Goal: Task Accomplishment & Management: Use online tool/utility

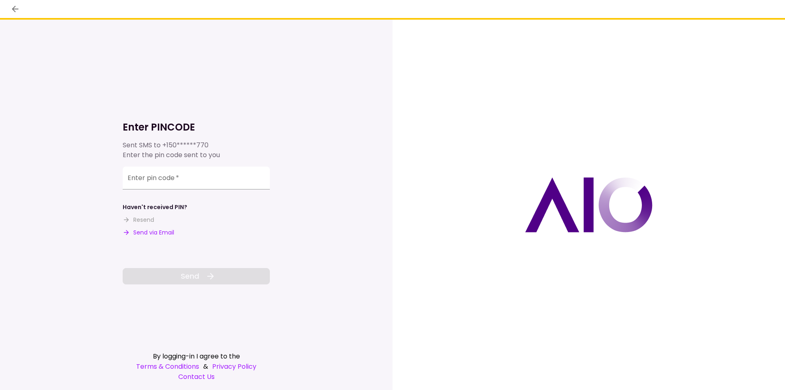
click at [162, 232] on button "Send via Email" at bounding box center [149, 232] width 52 height 9
click at [178, 181] on input "Enter pin code   *" at bounding box center [196, 177] width 147 height 23
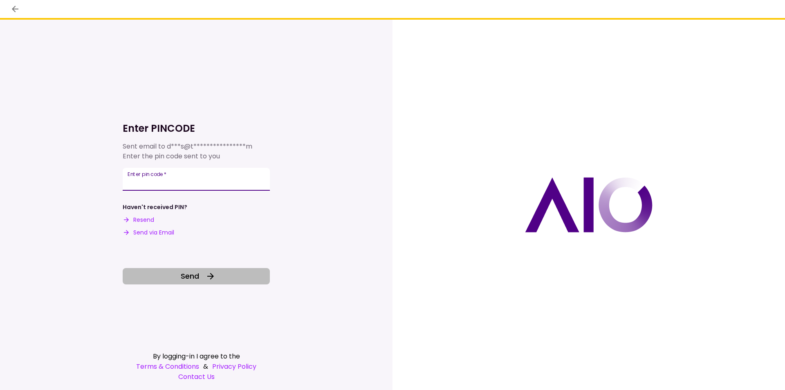
type input "******"
click at [200, 276] on button "Send" at bounding box center [196, 276] width 147 height 16
